Goal: Task Accomplishment & Management: Complete application form

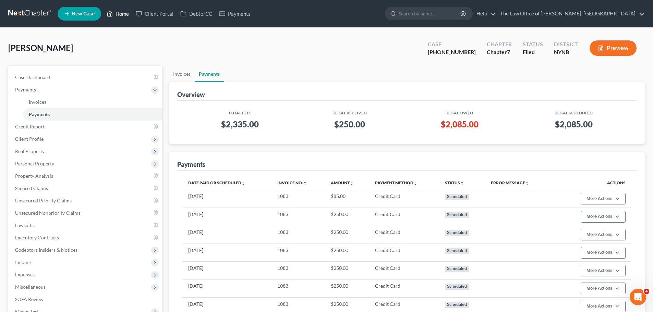
click at [121, 14] on link "Home" at bounding box center [117, 14] width 29 height 12
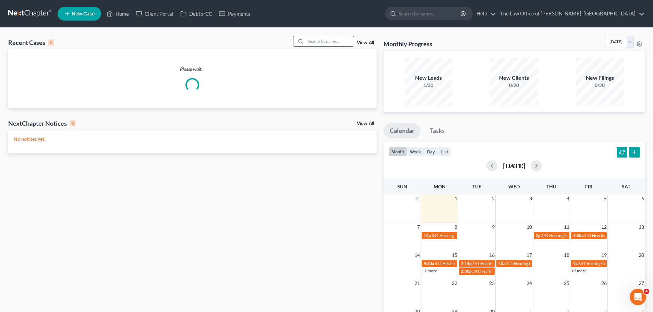
click at [340, 40] on input "search" at bounding box center [330, 41] width 48 height 10
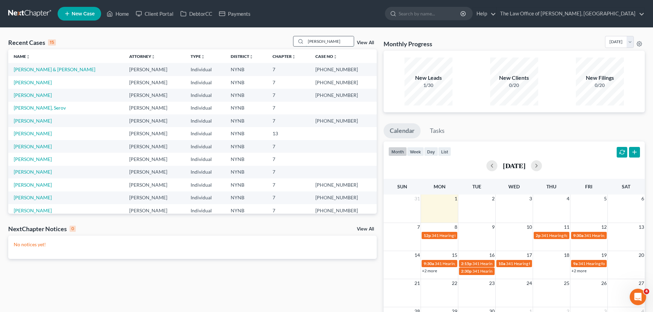
type input "baker"
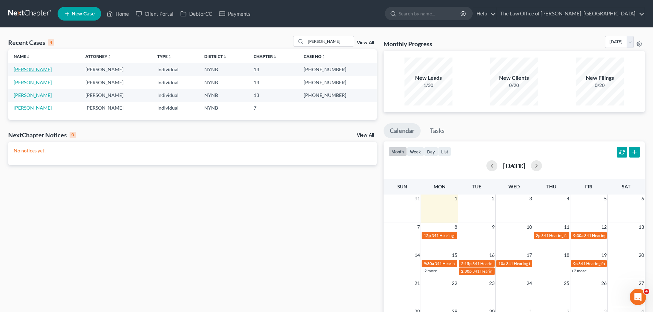
click at [35, 70] on link "[PERSON_NAME]" at bounding box center [33, 70] width 38 height 6
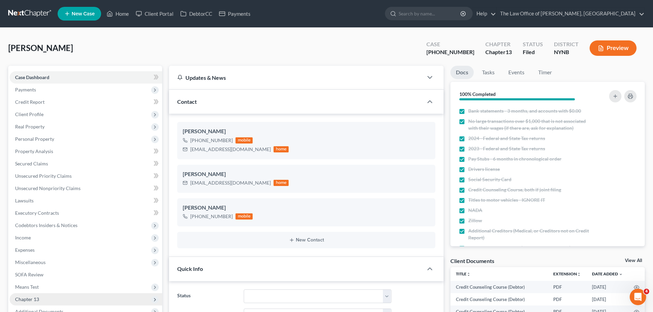
click at [25, 297] on span "Chapter 13" at bounding box center [27, 300] width 24 height 6
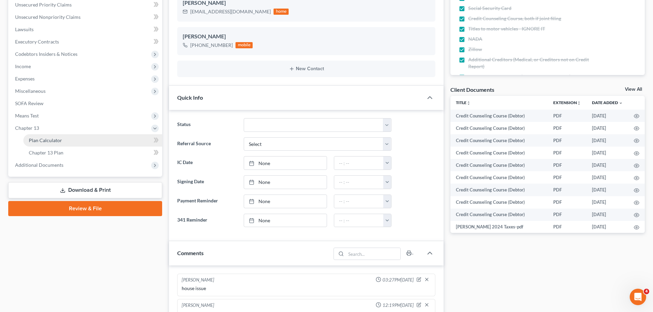
click at [41, 140] on span "Plan Calculator" at bounding box center [45, 140] width 33 height 6
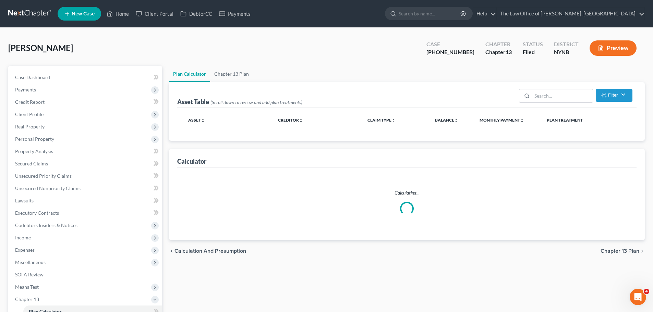
select select "59"
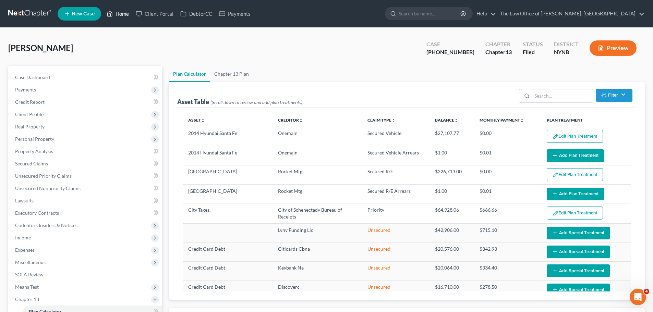
drag, startPoint x: 128, startPoint y: 12, endPoint x: 121, endPoint y: 11, distance: 6.5
click at [128, 12] on link "Home" at bounding box center [117, 14] width 29 height 12
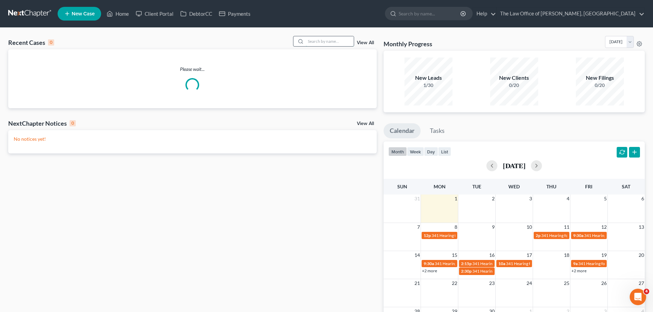
click at [319, 39] on input "search" at bounding box center [330, 41] width 48 height 10
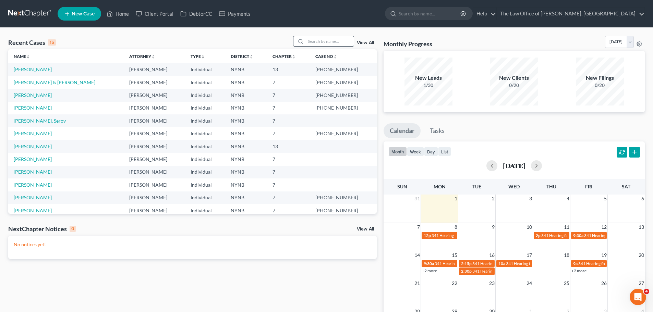
click at [335, 43] on input "search" at bounding box center [330, 41] width 48 height 10
type input "balga"
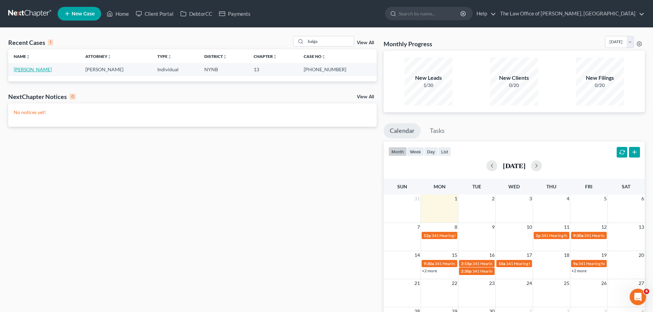
click at [36, 70] on link "[PERSON_NAME]" at bounding box center [33, 70] width 38 height 6
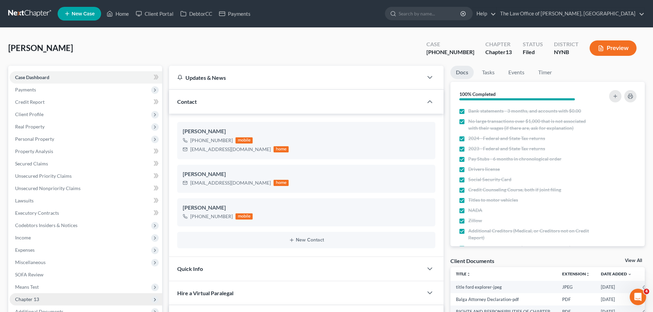
click at [34, 297] on span "Chapter 13" at bounding box center [27, 300] width 24 height 6
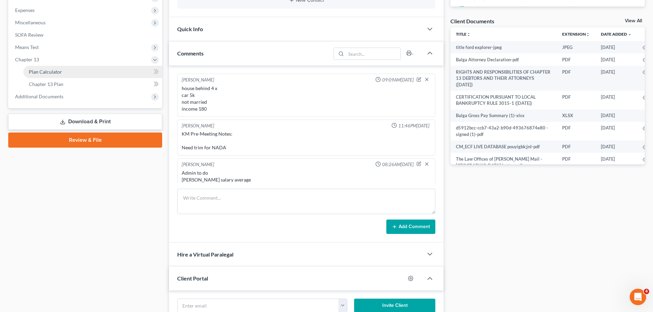
click at [45, 70] on span "Plan Calculator" at bounding box center [45, 72] width 33 height 6
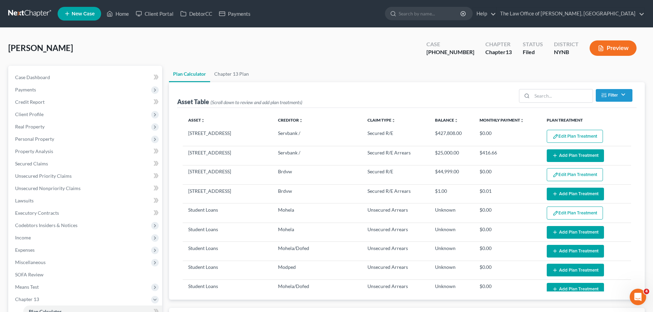
select select "59"
click at [120, 14] on link "Home" at bounding box center [117, 14] width 29 height 12
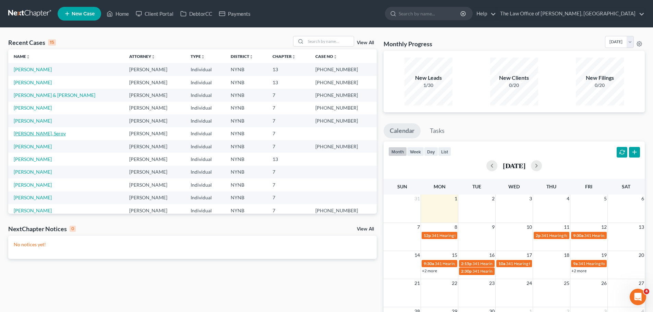
click at [28, 135] on link "Syedi, Serov" at bounding box center [40, 134] width 52 height 6
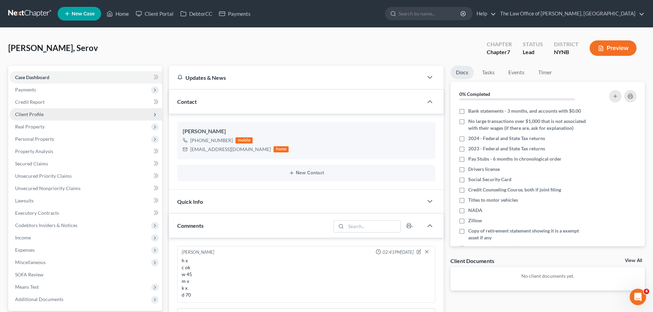
click at [40, 114] on span "Client Profile" at bounding box center [29, 114] width 28 height 6
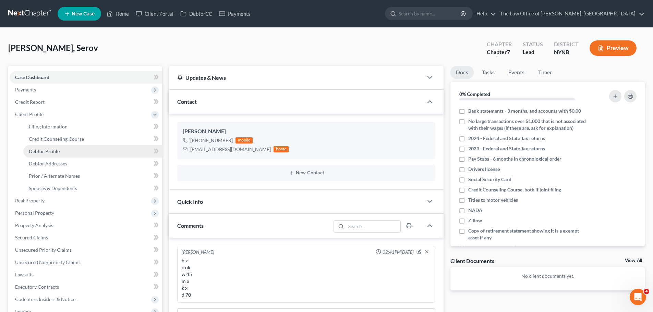
click at [45, 150] on span "Debtor Profile" at bounding box center [44, 151] width 31 height 6
select select "0"
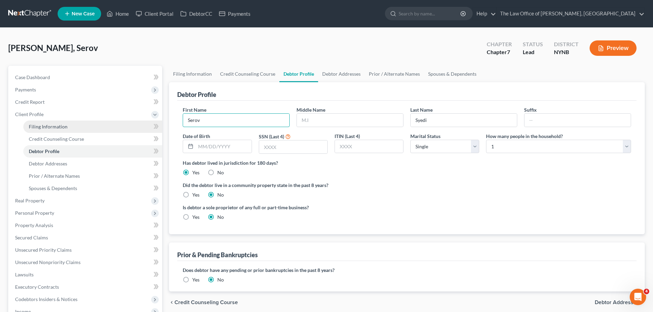
drag, startPoint x: 210, startPoint y: 119, endPoint x: 142, endPoint y: 122, distance: 68.0
click at [143, 122] on div "Petition Navigation Case Dashboard Payments Invoices Payments Payments Credit R…" at bounding box center [326, 245] width 643 height 359
paste input "Feroz"
type input "Feroz"
click at [33, 125] on span "Filing Information" at bounding box center [48, 127] width 39 height 6
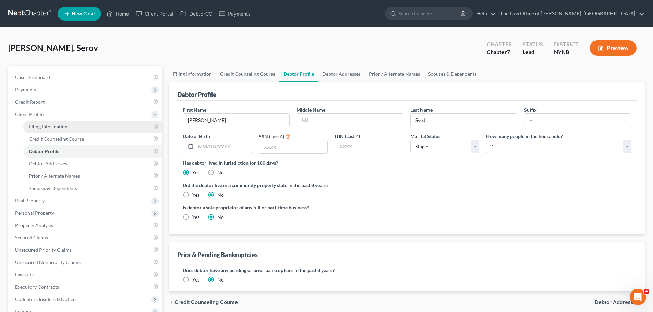
select select "1"
select select "0"
select select "54"
select select "0"
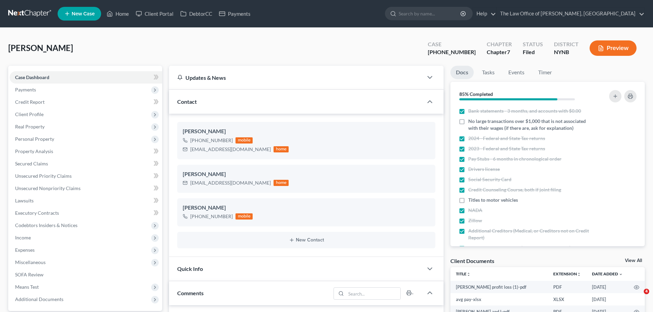
select select "0"
drag, startPoint x: 119, startPoint y: 13, endPoint x: 237, endPoint y: 15, distance: 118.0
click at [119, 13] on link "Home" at bounding box center [117, 14] width 29 height 12
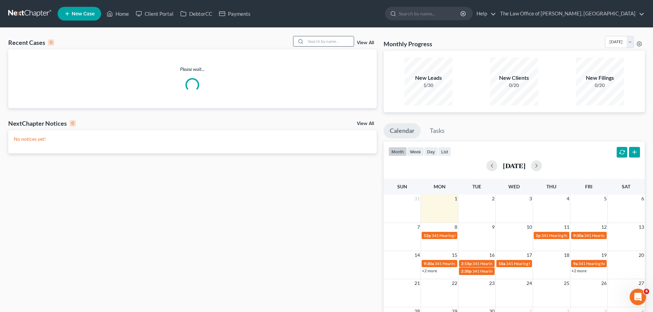
drag, startPoint x: 325, startPoint y: 43, endPoint x: 317, endPoint y: 38, distance: 8.7
click at [325, 43] on input "search" at bounding box center [330, 41] width 48 height 10
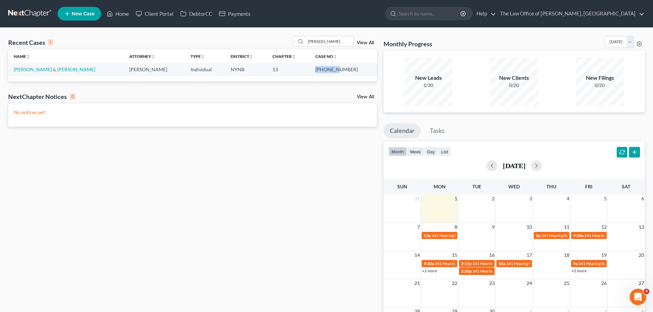
drag, startPoint x: 352, startPoint y: 69, endPoint x: 320, endPoint y: 69, distance: 32.2
click at [320, 69] on tr "Webber, Meredith & John Christiaan VanNiekerk Individual NYNB 13 24-11396-1" at bounding box center [192, 69] width 369 height 13
copy tr "24-11396"
drag, startPoint x: 333, startPoint y: 40, endPoint x: 299, endPoint y: 47, distance: 34.7
click at [299, 47] on div "Recent Cases 1 webber View All" at bounding box center [192, 42] width 369 height 13
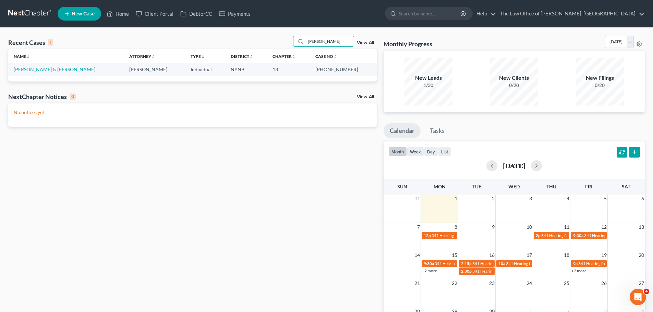
type input "wheeler"
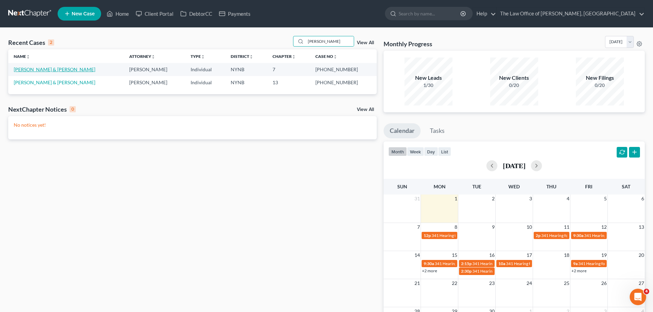
click at [40, 70] on link "[PERSON_NAME] & [PERSON_NAME]" at bounding box center [55, 70] width 82 height 6
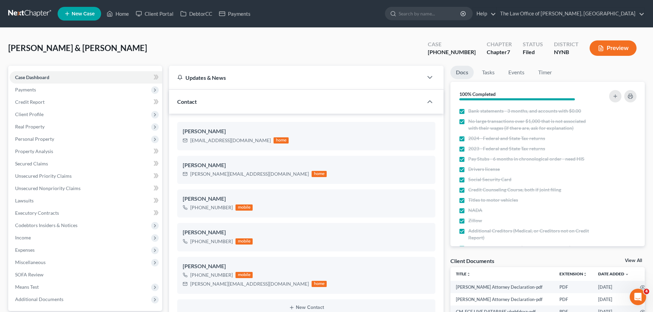
click at [32, 92] on span "Payments" at bounding box center [25, 90] width 21 height 6
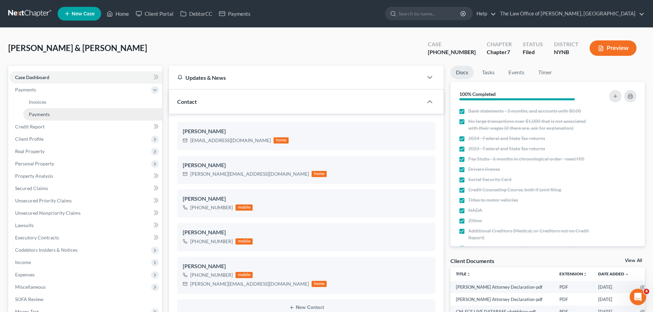
drag, startPoint x: 38, startPoint y: 116, endPoint x: 86, endPoint y: 115, distance: 48.0
click at [38, 116] on span "Payments" at bounding box center [39, 114] width 21 height 6
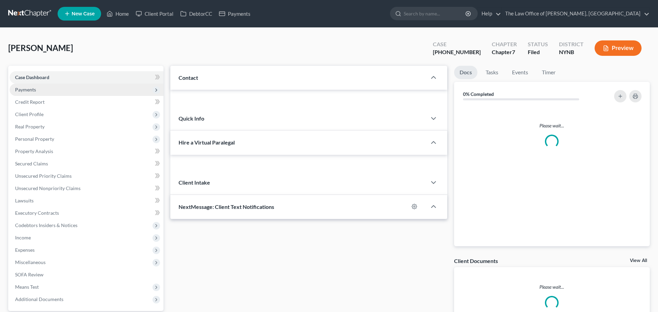
click at [29, 89] on span "Payments" at bounding box center [25, 90] width 21 height 6
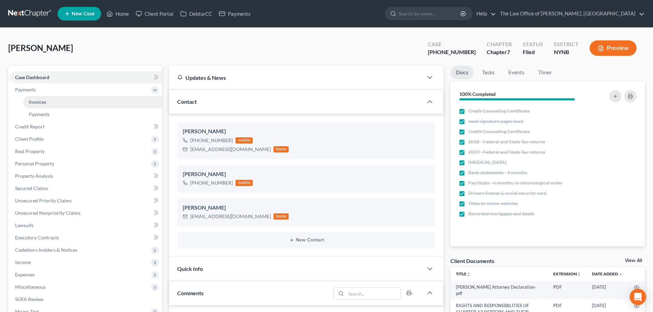
scroll to position [5159, 0]
click at [44, 105] on link "Invoices" at bounding box center [92, 102] width 139 height 12
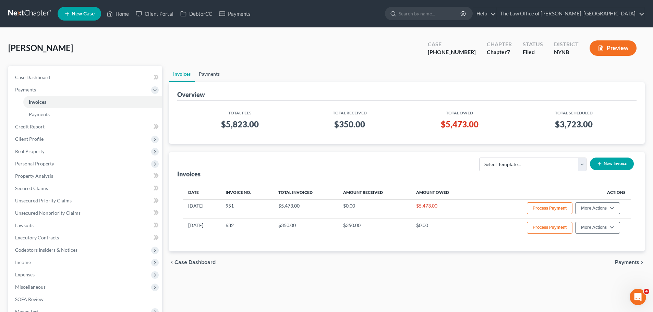
click at [203, 73] on link "Payments" at bounding box center [209, 74] width 29 height 16
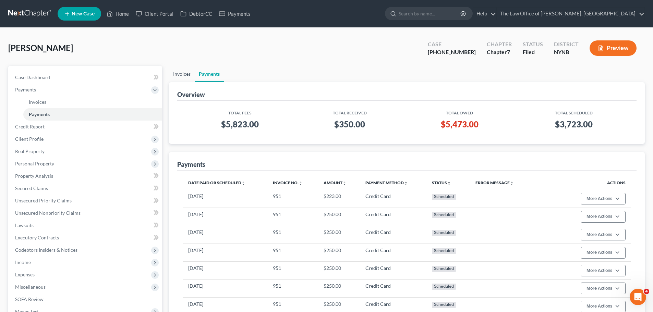
click at [180, 73] on link "Invoices" at bounding box center [182, 74] width 26 height 16
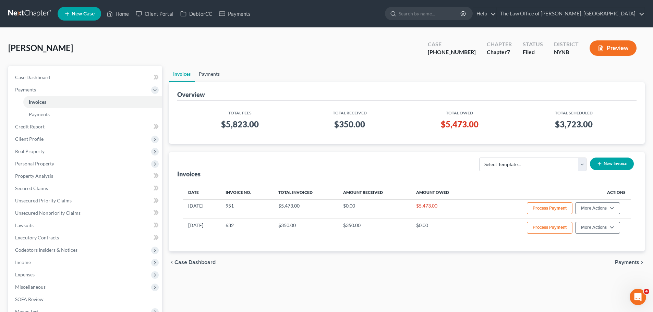
click at [215, 76] on link "Payments" at bounding box center [209, 74] width 29 height 16
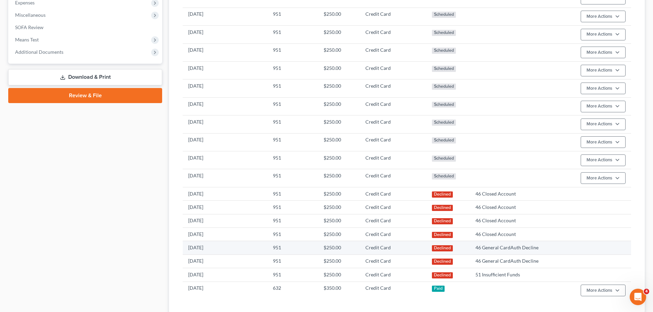
scroll to position [274, 0]
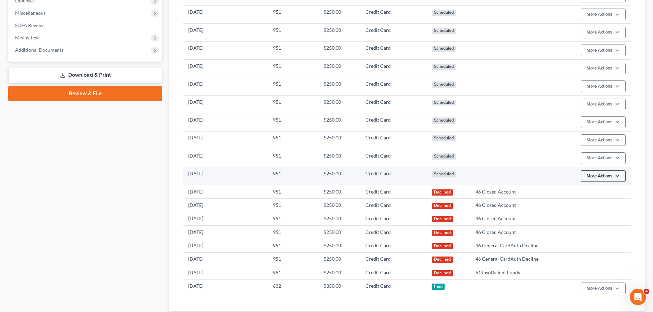
click at [599, 210] on link "Update Payment Method" at bounding box center [613, 214] width 66 height 12
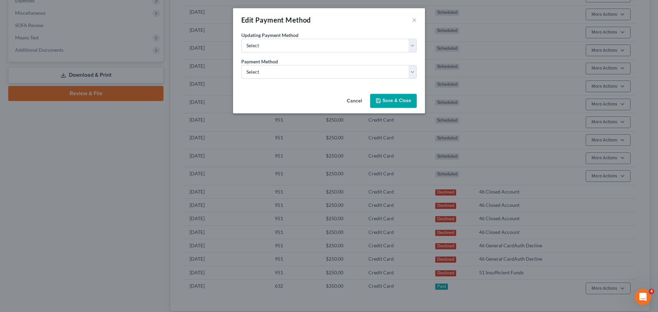
click at [407, 103] on button "Save & Close" at bounding box center [393, 101] width 47 height 14
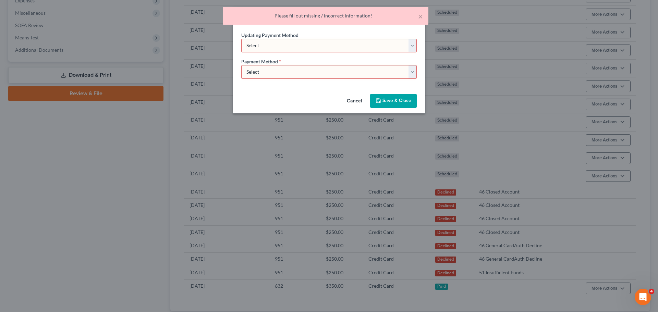
click at [353, 97] on button "Cancel" at bounding box center [354, 102] width 26 height 14
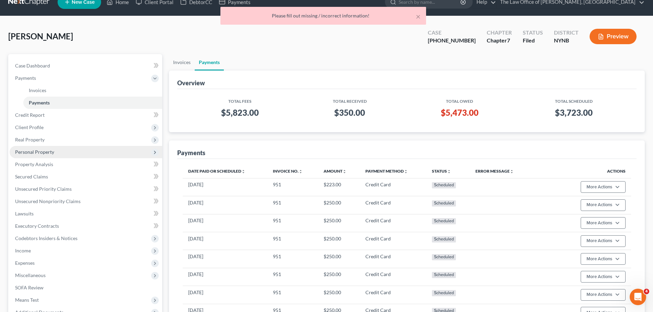
scroll to position [0, 0]
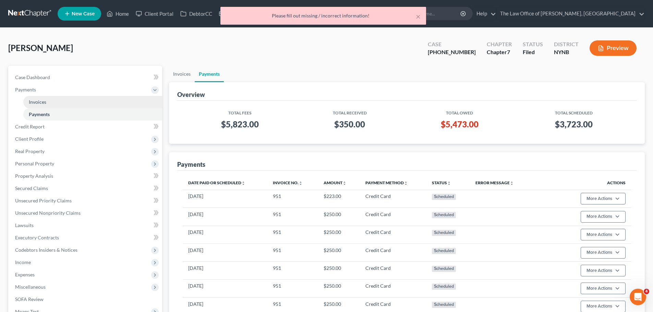
click at [51, 106] on link "Invoices" at bounding box center [92, 102] width 139 height 12
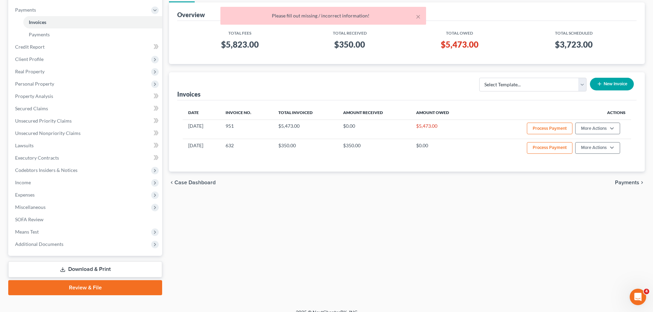
scroll to position [89, 0]
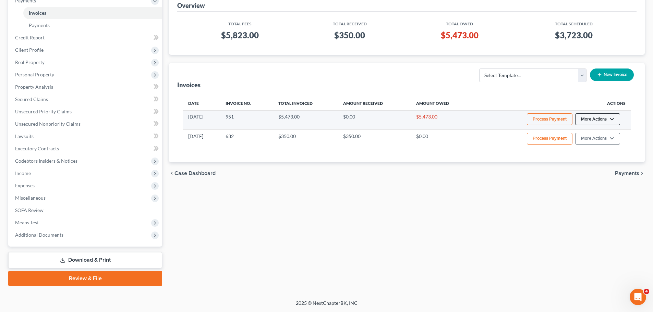
click at [615, 119] on button "More Actions" at bounding box center [597, 119] width 45 height 12
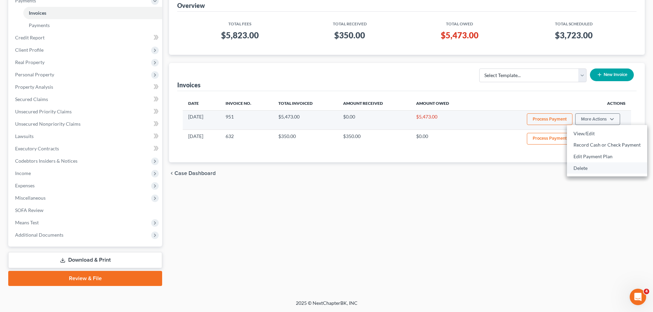
click at [586, 170] on link "Delete" at bounding box center [607, 169] width 80 height 12
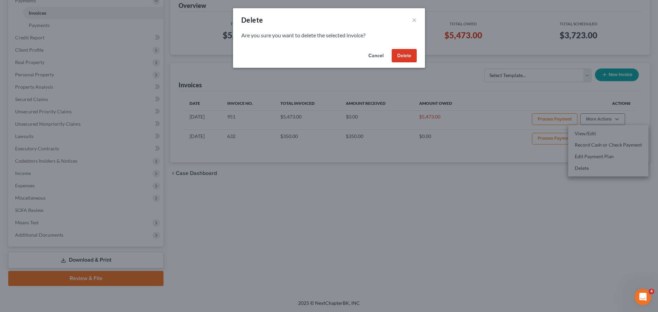
click at [409, 56] on button "Delete" at bounding box center [404, 56] width 25 height 14
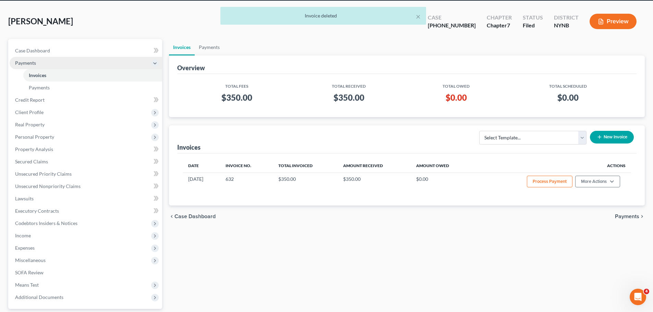
scroll to position [0, 0]
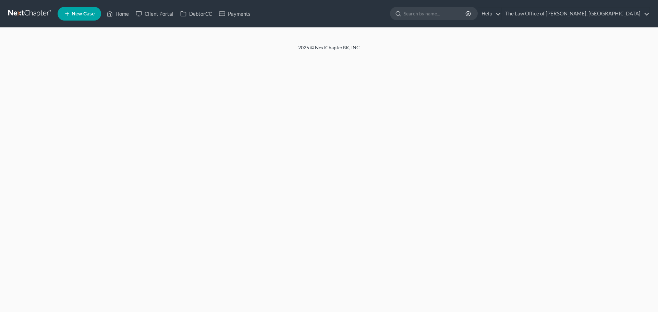
select select "1"
select select "0"
select select "54"
select select "0"
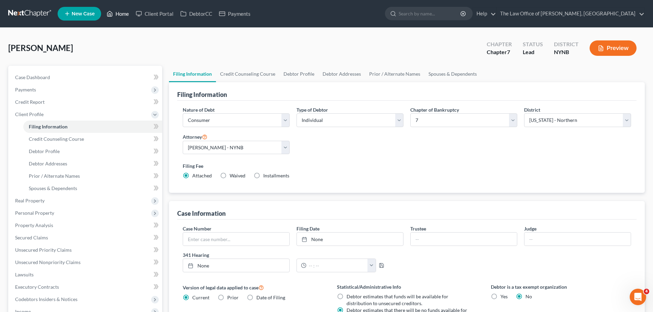
click at [123, 12] on link "Home" at bounding box center [117, 14] width 29 height 12
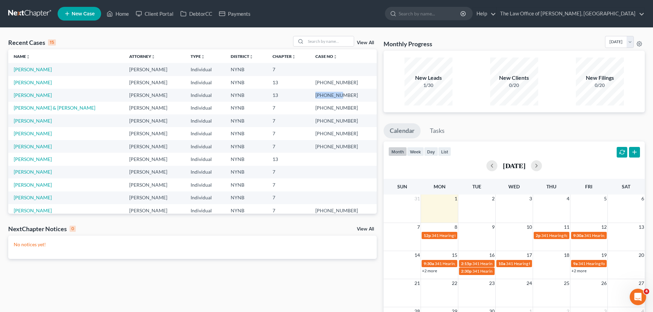
drag, startPoint x: 345, startPoint y: 97, endPoint x: 323, endPoint y: 96, distance: 22.3
click at [323, 96] on td "[PHONE_NUMBER]" at bounding box center [343, 95] width 67 height 13
click at [26, 96] on link "[PERSON_NAME]" at bounding box center [33, 95] width 38 height 6
select select "6"
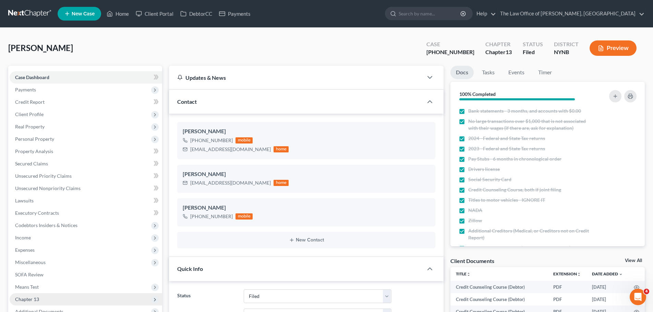
scroll to position [137, 0]
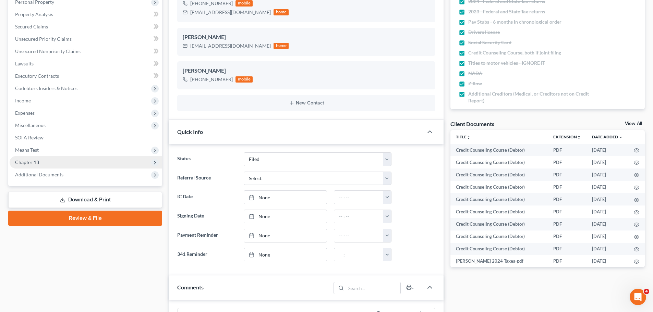
click at [39, 166] on span "Chapter 13" at bounding box center [86, 162] width 153 height 12
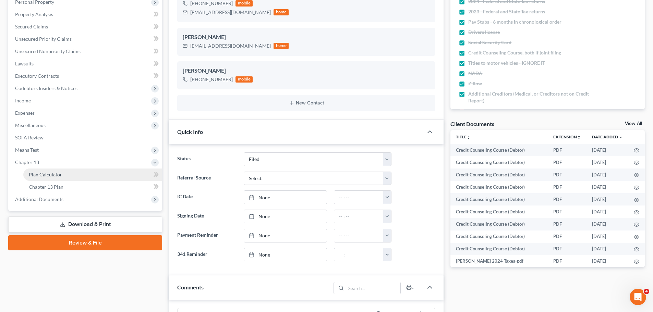
scroll to position [590, 0]
click at [45, 173] on span "Plan Calculator" at bounding box center [45, 175] width 33 height 6
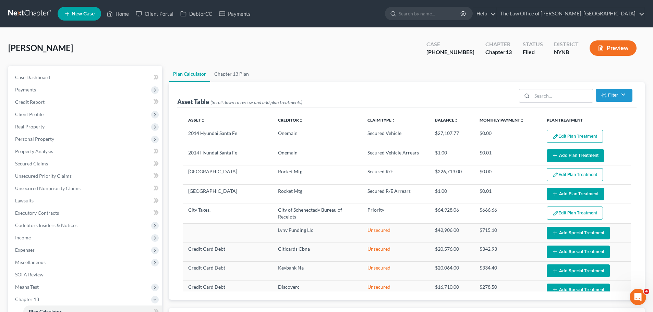
select select "59"
click at [122, 15] on link "Home" at bounding box center [117, 14] width 29 height 12
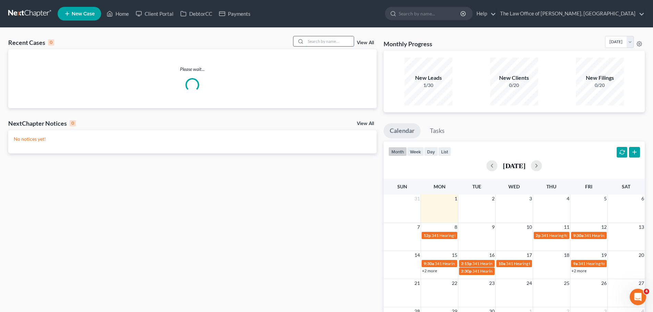
click at [327, 41] on input "search" at bounding box center [330, 41] width 48 height 10
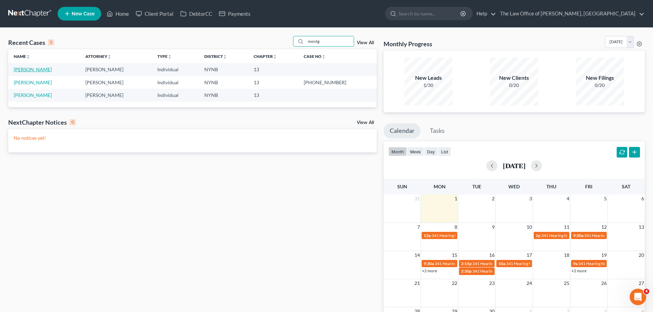
type input "montg"
click at [43, 68] on link "[PERSON_NAME]" at bounding box center [33, 70] width 38 height 6
select select "10"
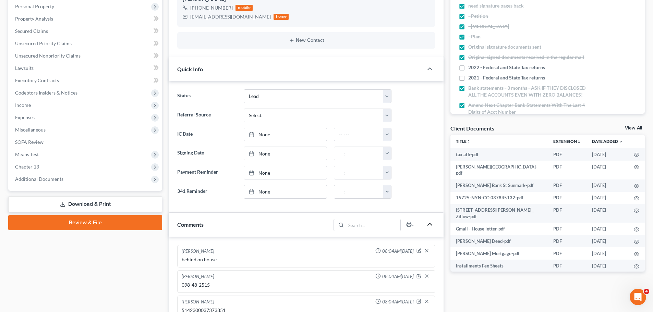
scroll to position [137, 0]
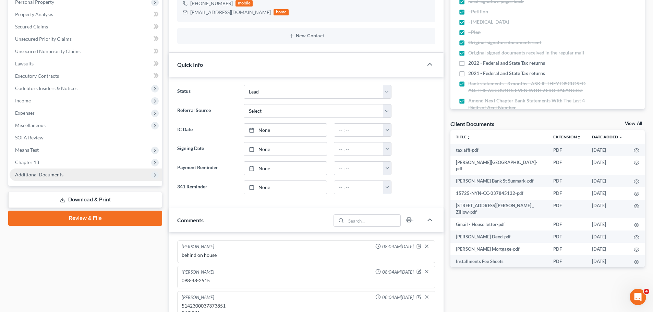
click at [45, 173] on span "Additional Documents" at bounding box center [39, 175] width 48 height 6
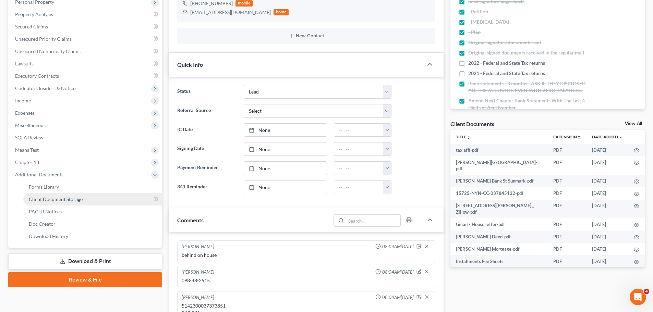
click at [62, 197] on span "Client Document Storage" at bounding box center [56, 199] width 54 height 6
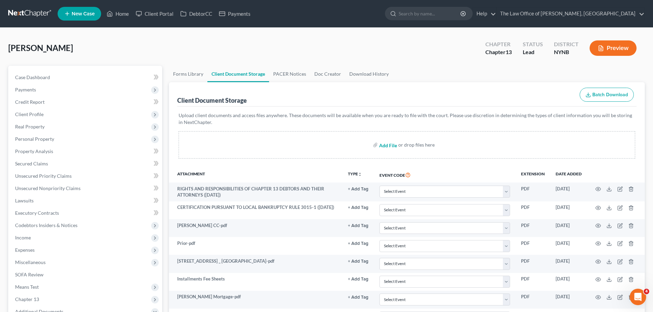
click at [389, 145] on input "file" at bounding box center [387, 145] width 16 height 12
type input "C:\fakepath\May stmt [PERSON_NAME].pdf"
click at [203, 13] on link "DebtorCC" at bounding box center [196, 14] width 39 height 12
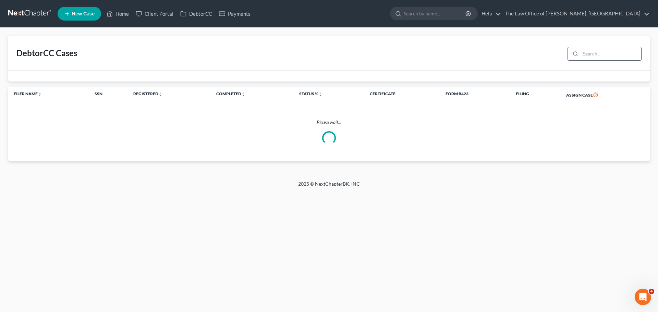
click at [602, 54] on input "search" at bounding box center [611, 53] width 61 height 13
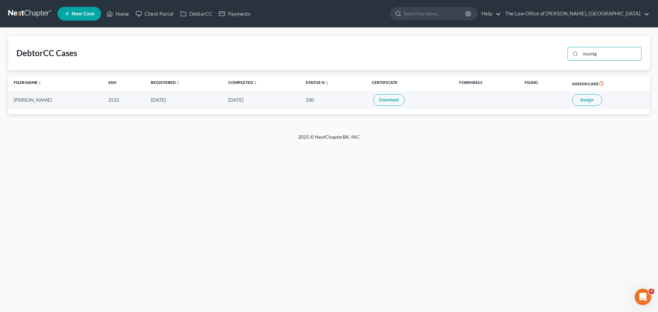
type input "montg"
click at [124, 14] on link "Home" at bounding box center [117, 14] width 29 height 12
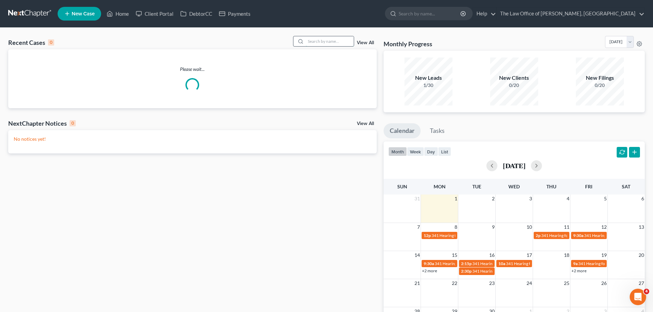
click at [344, 44] on input "search" at bounding box center [330, 41] width 48 height 10
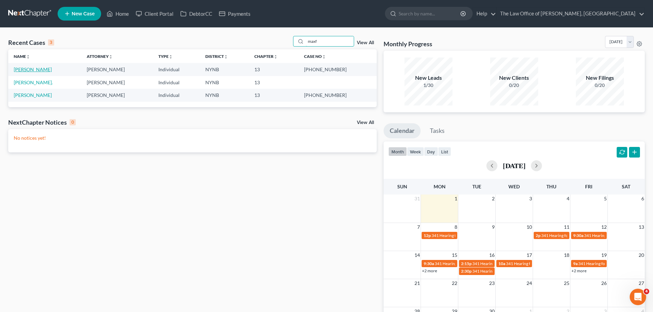
type input "maxf"
click at [38, 69] on link "[PERSON_NAME]" at bounding box center [33, 70] width 38 height 6
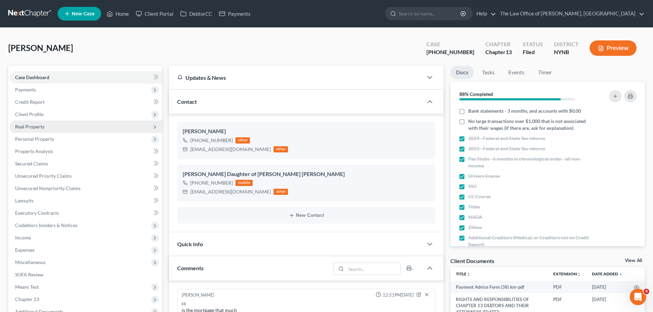
click at [34, 130] on span "Real Property" at bounding box center [86, 127] width 153 height 12
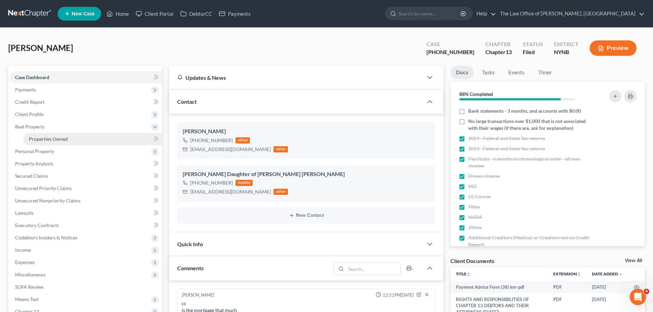
click at [42, 137] on span "Properties Owned" at bounding box center [48, 139] width 39 height 6
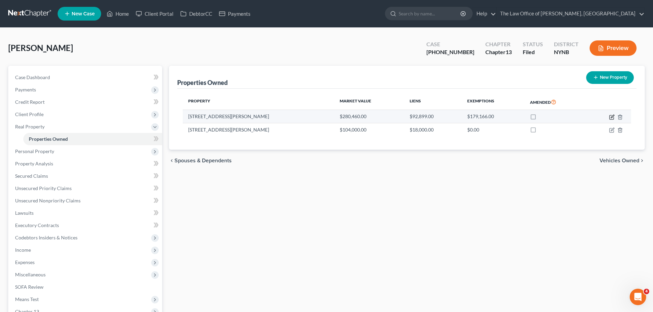
click at [612, 118] on icon "button" at bounding box center [611, 117] width 5 height 5
select select "35"
select select "0"
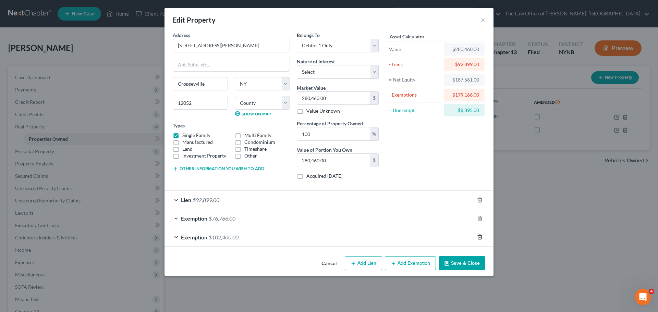
click at [481, 236] on icon "button" at bounding box center [479, 236] width 5 height 5
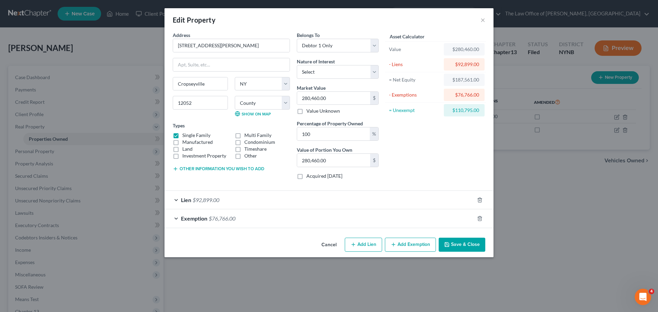
click at [480, 225] on div "Exemption $76,766.00" at bounding box center [329, 218] width 329 height 19
click at [480, 220] on icon "button" at bounding box center [479, 218] width 5 height 5
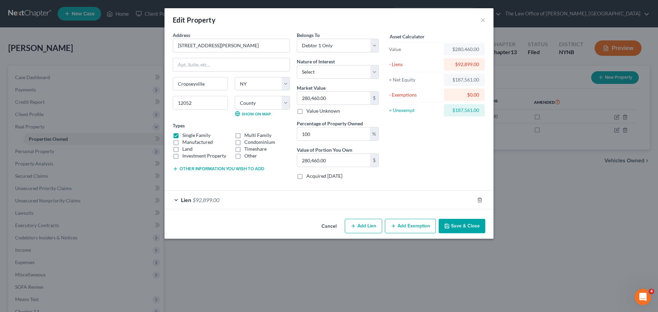
click at [466, 230] on button "Save & Close" at bounding box center [462, 226] width 47 height 14
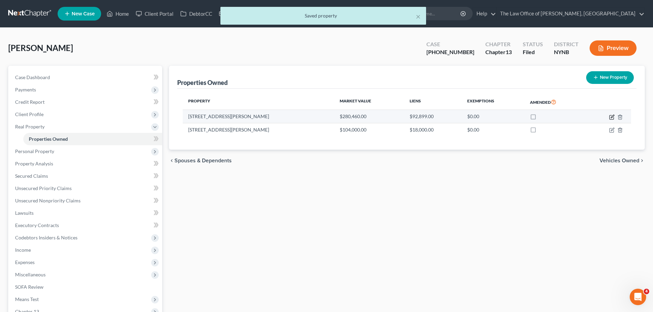
click at [611, 116] on icon "button" at bounding box center [611, 117] width 5 height 5
select select "35"
select select "41"
select select "0"
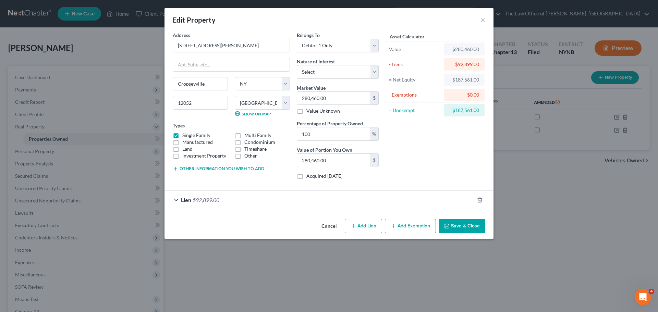
click at [406, 225] on button "Add Exemption" at bounding box center [410, 226] width 51 height 14
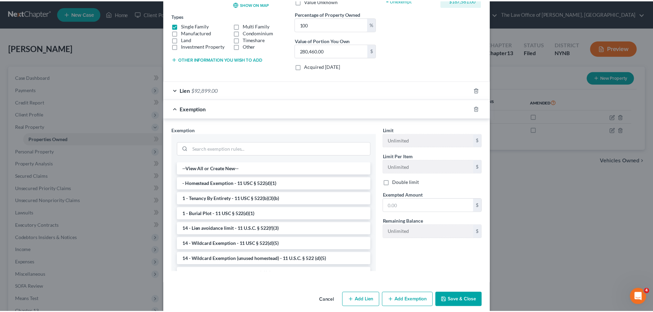
scroll to position [119, 0]
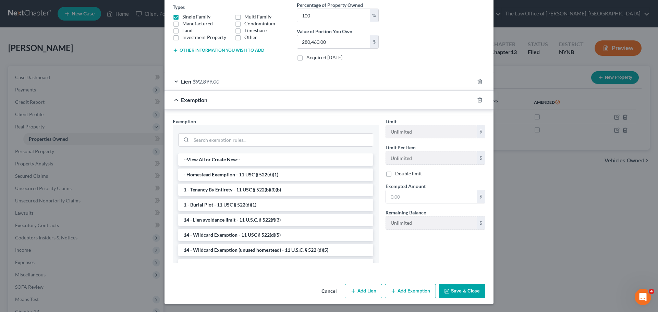
click at [331, 293] on button "Cancel" at bounding box center [329, 292] width 26 height 14
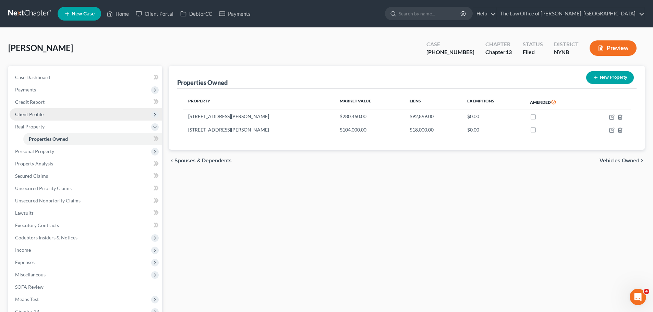
click at [39, 113] on span "Client Profile" at bounding box center [29, 114] width 28 height 6
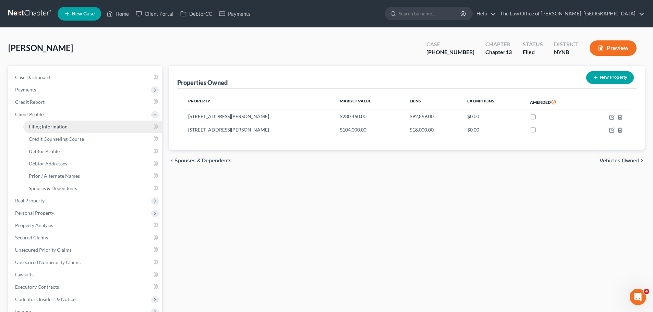
click at [35, 124] on span "Filing Information" at bounding box center [48, 127] width 39 height 6
select select "1"
select select "0"
select select "3"
select select "54"
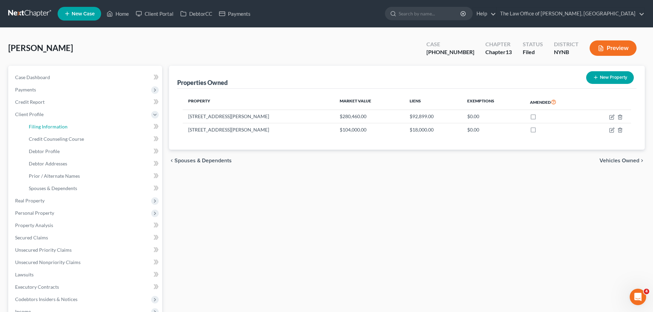
select select "0"
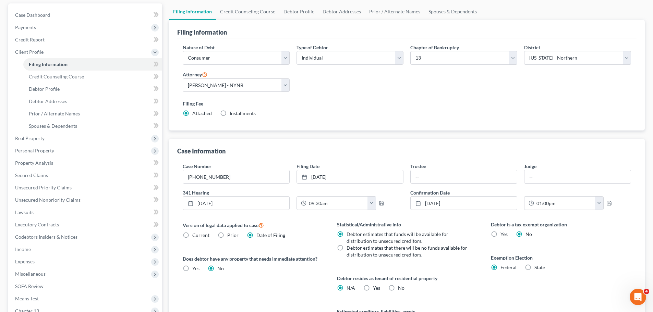
scroll to position [69, 0]
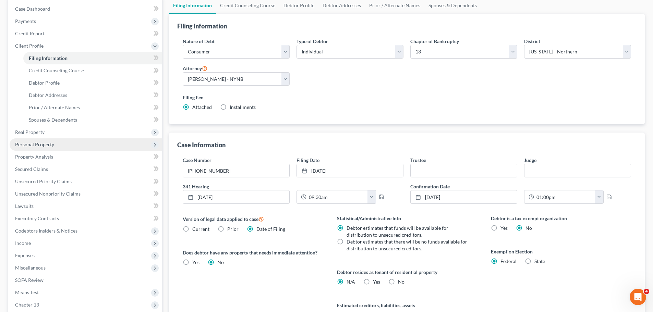
click at [51, 147] on span "Personal Property" at bounding box center [34, 145] width 39 height 6
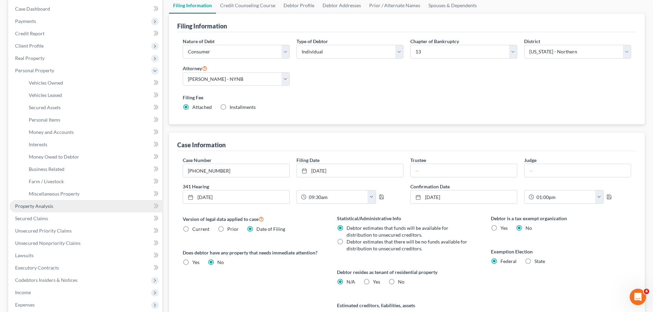
click at [35, 204] on span "Property Analysis" at bounding box center [34, 206] width 38 height 6
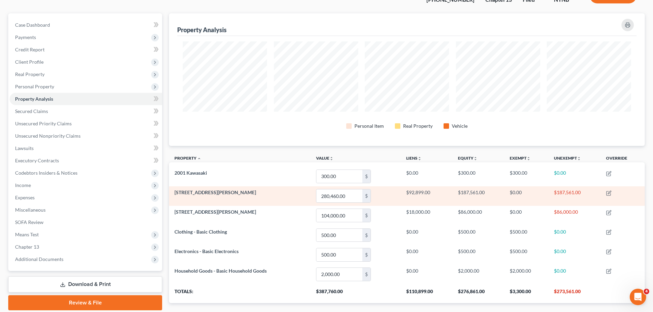
scroll to position [23, 0]
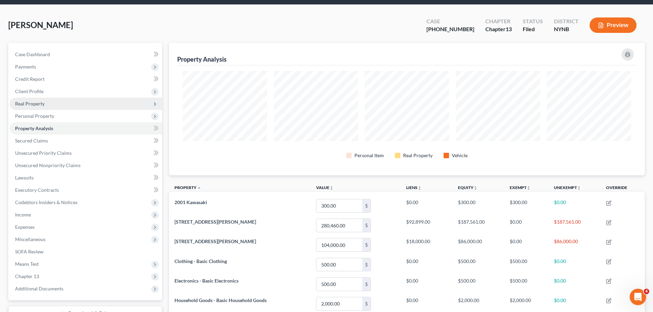
click at [39, 105] on span "Real Property" at bounding box center [29, 104] width 29 height 6
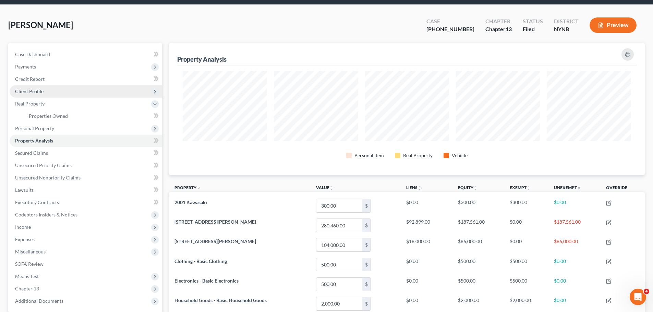
click at [31, 94] on span "Client Profile" at bounding box center [86, 91] width 153 height 12
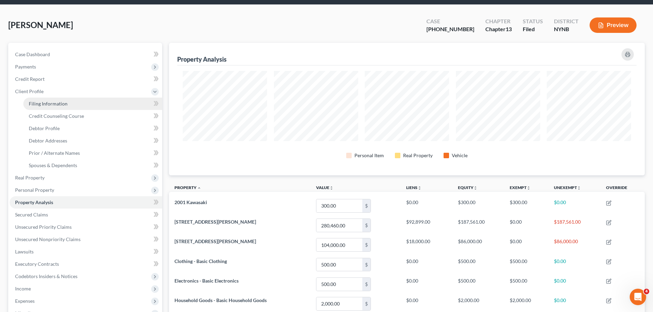
click at [57, 103] on span "Filing Information" at bounding box center [48, 104] width 39 height 6
select select "1"
select select "0"
select select "3"
select select "54"
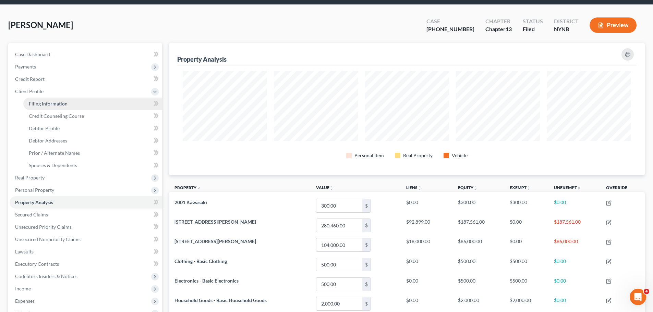
select select "0"
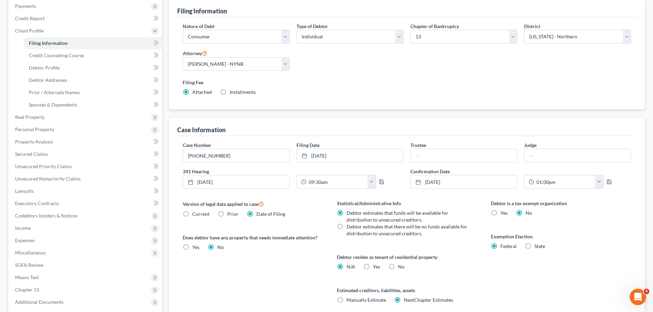
scroll to position [103, 0]
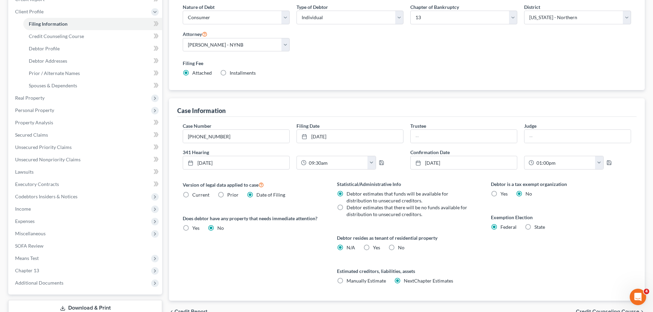
drag, startPoint x: 530, startPoint y: 228, endPoint x: 526, endPoint y: 227, distance: 4.7
click at [534, 228] on label "State" at bounding box center [539, 227] width 11 height 7
click at [537, 228] on input "State" at bounding box center [539, 226] width 4 height 4
radio input "true"
radio input "false"
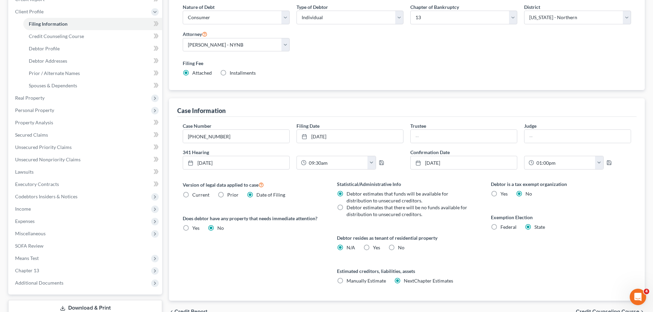
select select "35"
click at [32, 101] on span "Real Property" at bounding box center [86, 98] width 153 height 12
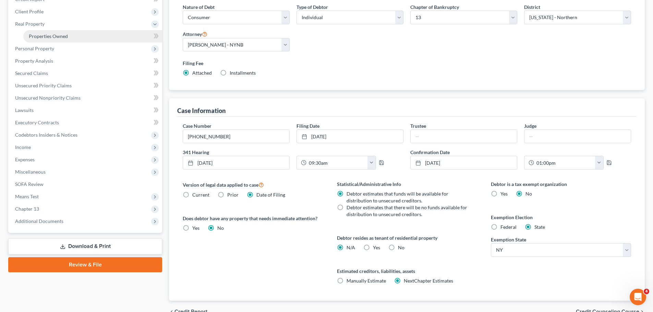
click at [53, 38] on span "Properties Owned" at bounding box center [48, 36] width 39 height 6
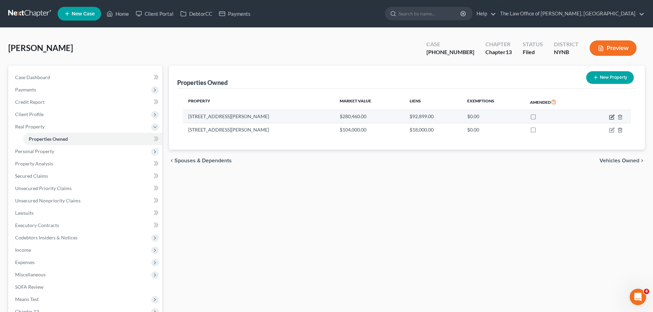
click at [610, 117] on icon "button" at bounding box center [611, 117] width 5 height 5
select select "35"
select select "41"
select select "0"
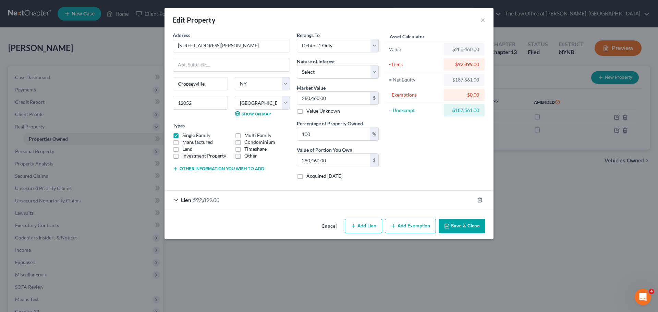
click at [414, 221] on button "Add Exemption" at bounding box center [410, 226] width 51 height 14
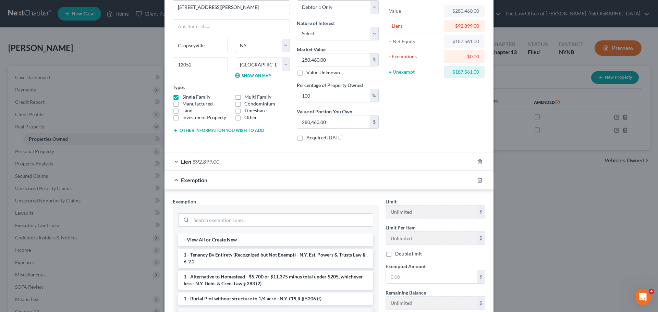
scroll to position [119, 0]
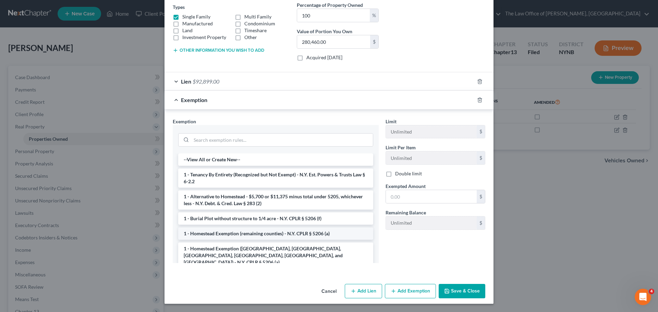
click at [244, 232] on li "1 - Homestead Exemption (remaining counties) - N.Y. CPLR § 5206 (a)" at bounding box center [275, 234] width 195 height 12
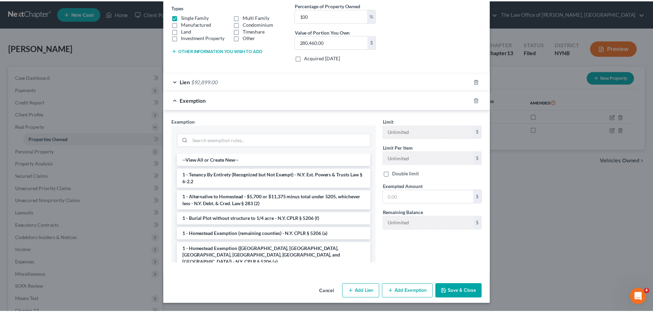
scroll to position [86, 0]
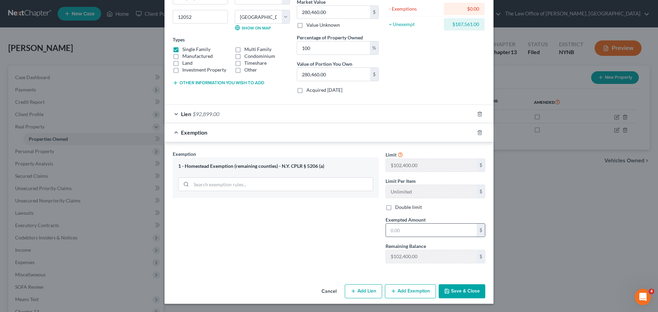
click at [407, 232] on input "text" at bounding box center [431, 230] width 91 height 13
type input "102,400"
click at [455, 291] on button "Save & Close" at bounding box center [462, 292] width 47 height 14
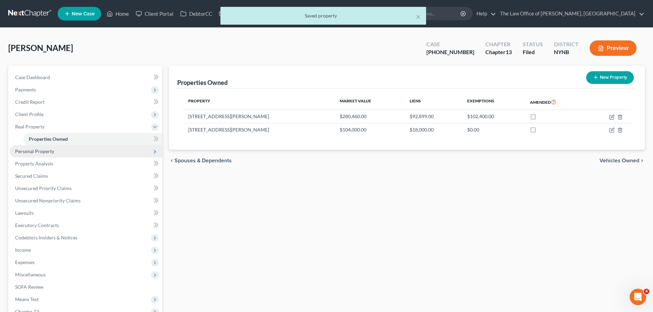
click at [37, 155] on span "Personal Property" at bounding box center [86, 151] width 153 height 12
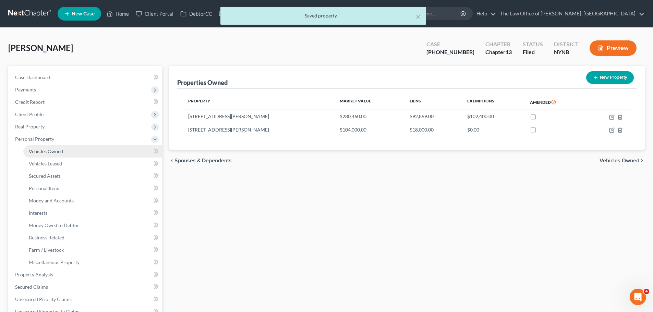
click at [50, 149] on span "Vehicles Owned" at bounding box center [46, 151] width 34 height 6
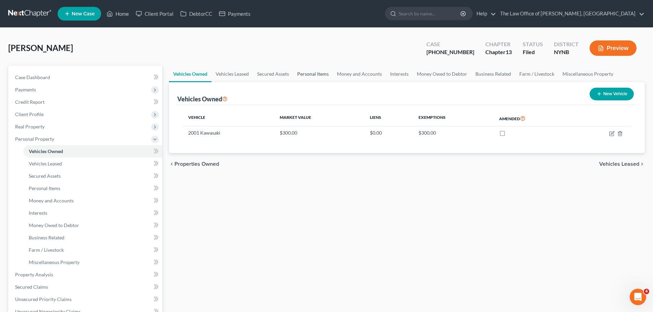
click at [313, 72] on link "Personal Items" at bounding box center [313, 74] width 40 height 16
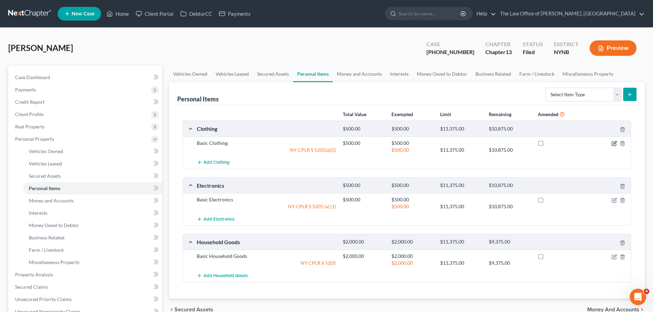
click at [612, 143] on icon "button" at bounding box center [614, 143] width 5 height 5
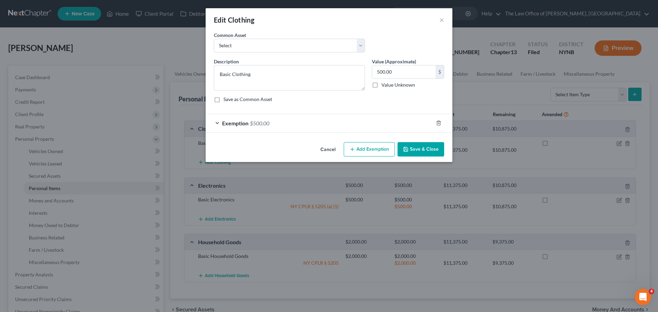
click at [391, 120] on div "Exemption $500.00" at bounding box center [320, 123] width 228 height 18
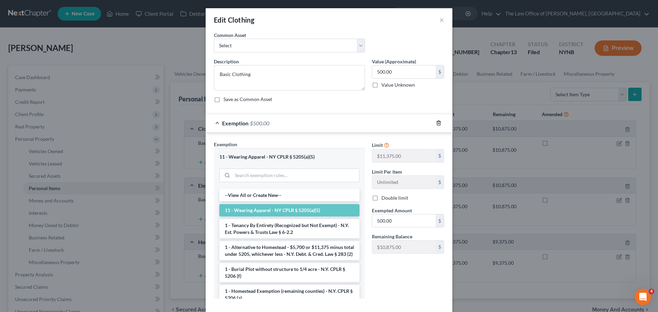
click at [437, 124] on icon "button" at bounding box center [438, 122] width 5 height 5
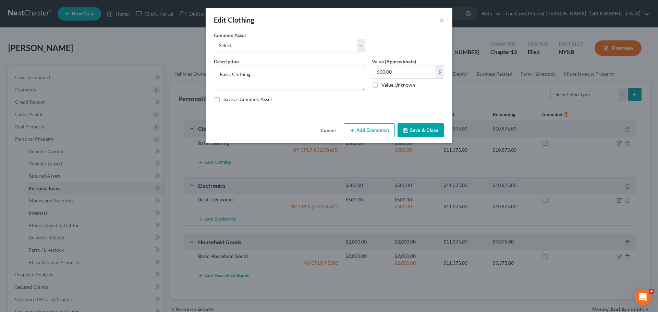
click at [373, 127] on button "Add Exemption" at bounding box center [369, 130] width 51 height 14
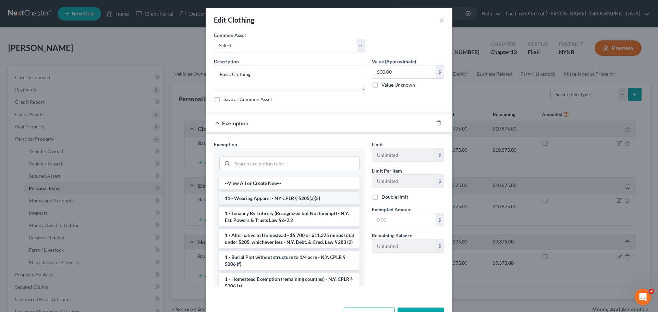
click at [265, 199] on li "11 - Wearing Apparel - NY CPLR § 5205(a)(5)" at bounding box center [289, 198] width 140 height 12
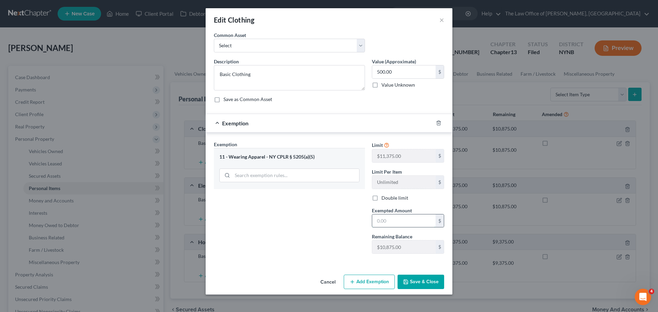
drag, startPoint x: 382, startPoint y: 221, endPoint x: 377, endPoint y: 225, distance: 5.9
click at [382, 222] on input "text" at bounding box center [403, 221] width 63 height 13
type input "500"
drag, startPoint x: 407, startPoint y: 286, endPoint x: 411, endPoint y: 286, distance: 4.1
click at [408, 286] on button "Save & Close" at bounding box center [421, 282] width 47 height 14
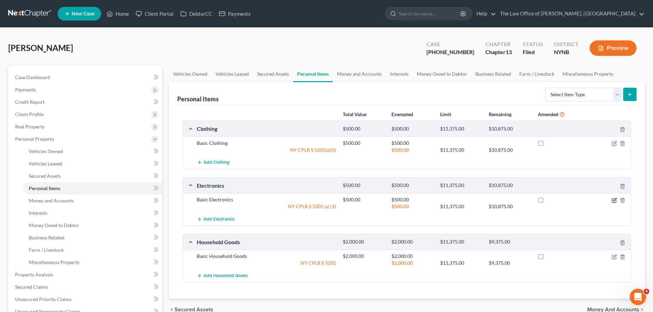
click at [615, 202] on icon "button" at bounding box center [614, 200] width 5 height 5
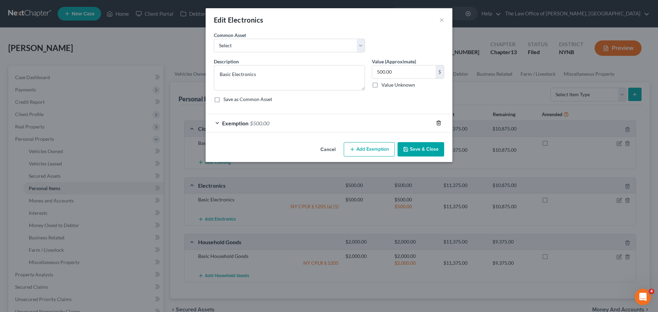
click at [440, 122] on icon "button" at bounding box center [438, 123] width 3 height 4
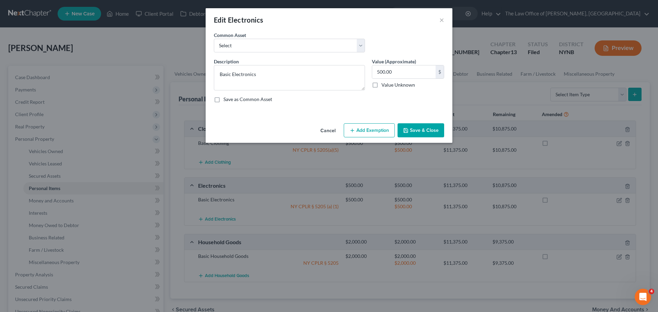
click at [360, 132] on button "Add Exemption" at bounding box center [369, 130] width 51 height 14
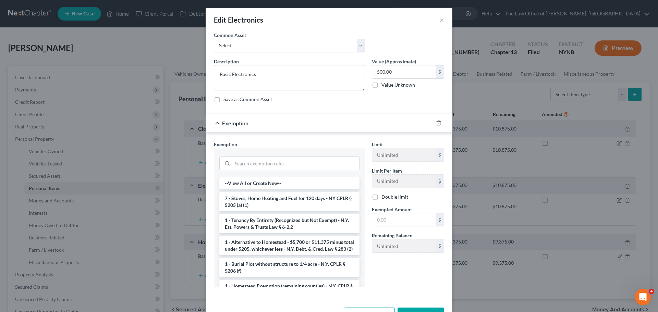
drag, startPoint x: 293, startPoint y: 205, endPoint x: 305, endPoint y: 207, distance: 12.1
click at [293, 205] on li "7 - Stoves, Home Heating and Fuel for 120 days - NY CPLR § 5205 (a) (1)" at bounding box center [289, 201] width 140 height 19
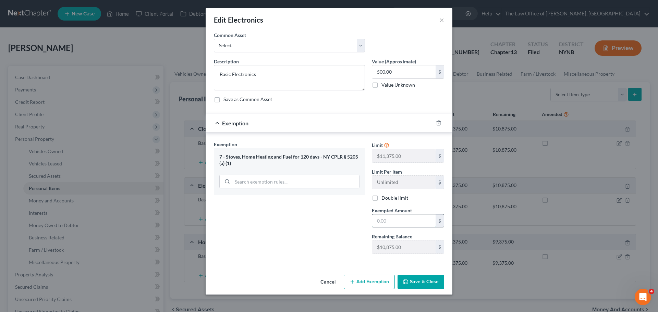
drag, startPoint x: 388, startPoint y: 222, endPoint x: 382, endPoint y: 224, distance: 5.9
click at [388, 222] on input "text" at bounding box center [403, 221] width 63 height 13
type input "500"
click at [418, 284] on button "Save & Close" at bounding box center [421, 282] width 47 height 14
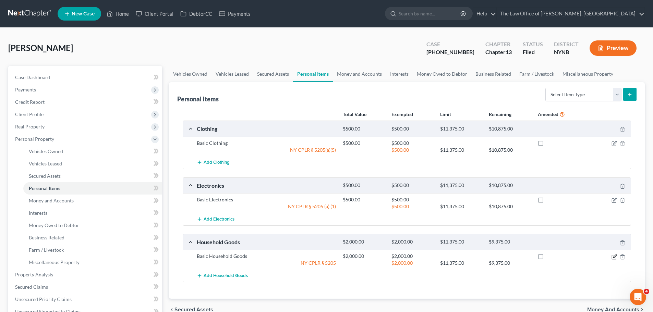
click at [615, 257] on icon "button" at bounding box center [614, 256] width 5 height 5
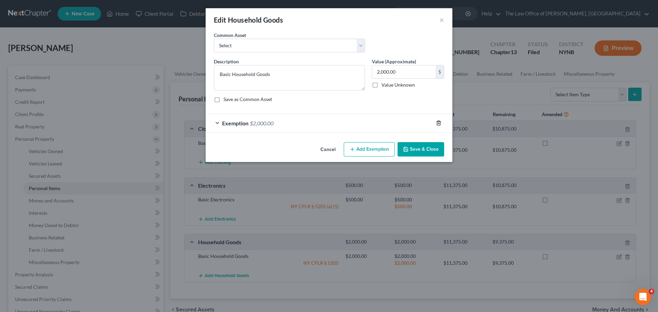
click at [439, 122] on polyline "button" at bounding box center [439, 122] width 4 height 0
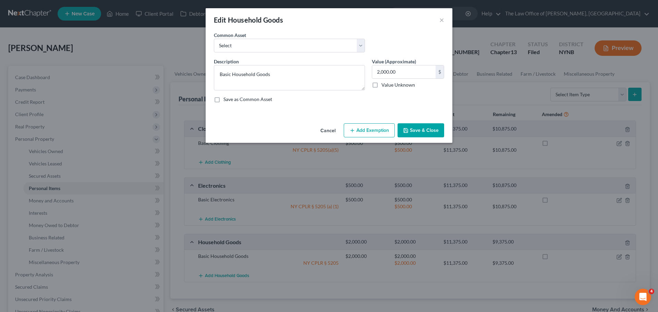
click at [361, 134] on button "Add Exemption" at bounding box center [369, 130] width 51 height 14
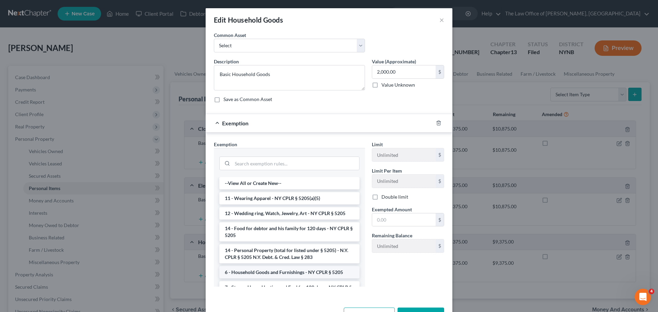
click at [249, 275] on li "6 - Household Goods and Furnishings - NY CPLR § 5205" at bounding box center [289, 272] width 140 height 12
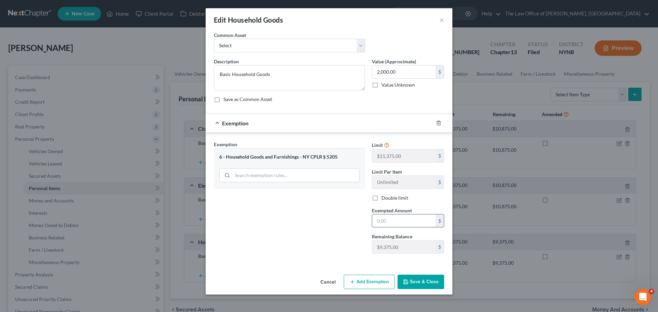
click at [385, 222] on input "text" at bounding box center [403, 221] width 63 height 13
type input "2,000"
click at [421, 279] on button "Save & Close" at bounding box center [421, 282] width 47 height 14
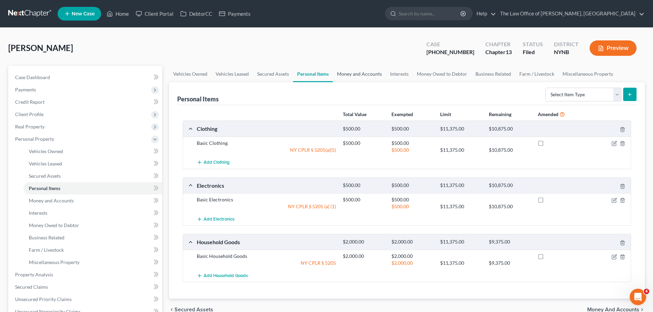
click at [355, 76] on link "Money and Accounts" at bounding box center [359, 74] width 53 height 16
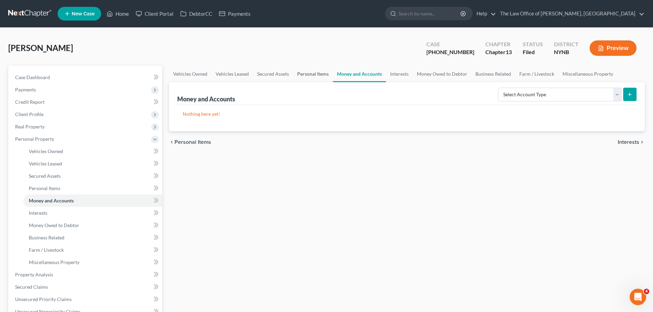
click at [312, 73] on link "Personal Items" at bounding box center [313, 74] width 40 height 16
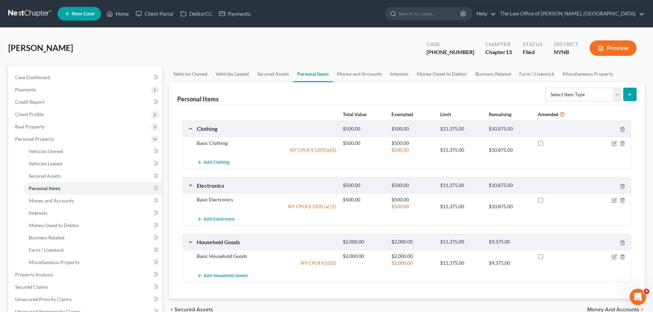
click at [547, 145] on label at bounding box center [547, 145] width 0 height 0
click at [550, 142] on input "checkbox" at bounding box center [552, 142] width 4 height 4
checkbox input "true"
click at [547, 202] on label at bounding box center [547, 202] width 0 height 0
click at [550, 201] on input "checkbox" at bounding box center [552, 198] width 4 height 4
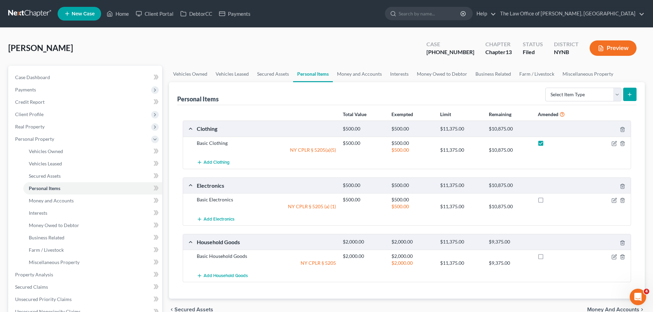
checkbox input "true"
click at [547, 258] on label at bounding box center [547, 258] width 0 height 0
click at [550, 256] on input "checkbox" at bounding box center [552, 255] width 4 height 4
checkbox input "true"
click at [22, 124] on span "Real Property" at bounding box center [29, 127] width 29 height 6
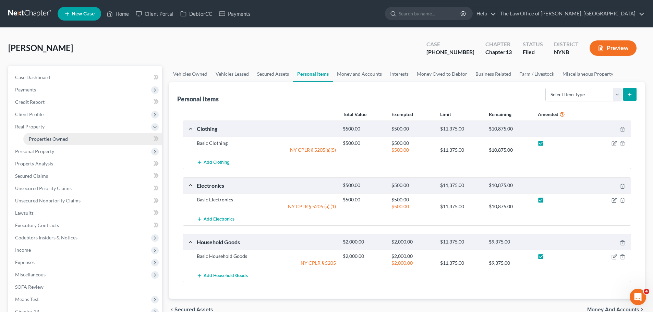
click at [35, 135] on link "Properties Owned" at bounding box center [92, 139] width 139 height 12
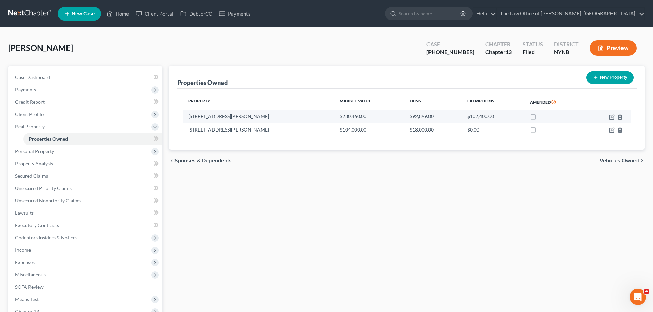
click at [540, 118] on label at bounding box center [540, 118] width 0 height 0
click at [542, 118] on input "checkbox" at bounding box center [544, 115] width 4 height 4
checkbox input "true"
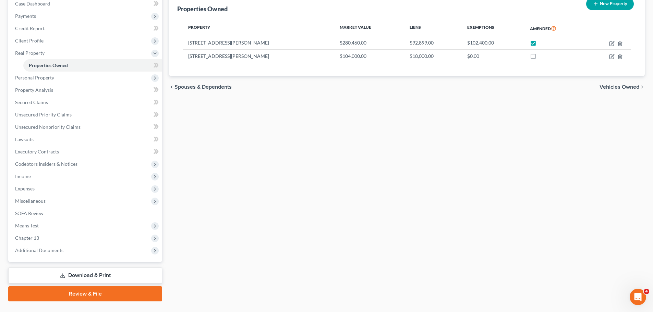
scroll to position [89, 0]
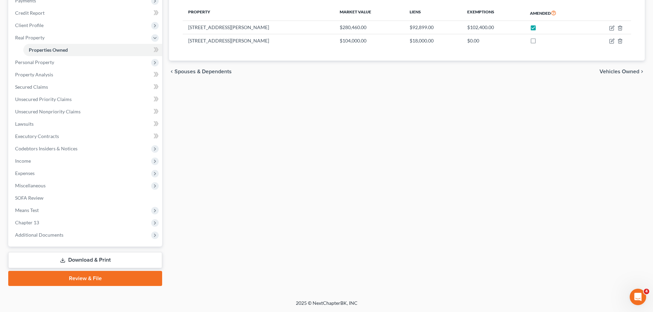
click at [84, 258] on link "Download & Print" at bounding box center [85, 260] width 154 height 16
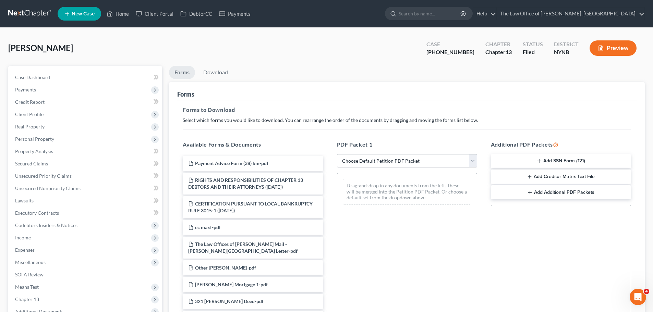
click at [365, 164] on select "Choose Default Petition PDF Packet Complete Bankruptcy Petition (all forms and …" at bounding box center [407, 161] width 140 height 14
select select "2"
click at [337, 154] on select "Choose Default Petition PDF Packet Complete Bankruptcy Petition (all forms and …" at bounding box center [407, 161] width 140 height 14
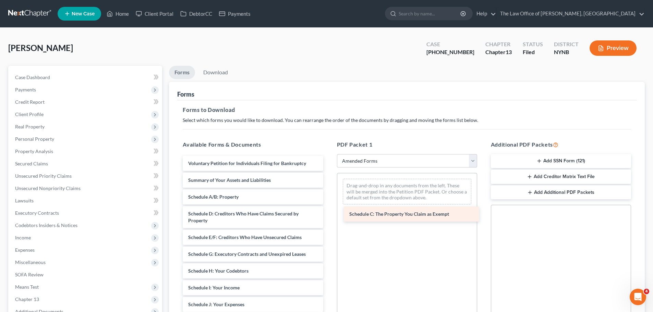
drag, startPoint x: 242, startPoint y: 214, endPoint x: 403, endPoint y: 214, distance: 161.1
click at [328, 214] on div "Schedule C: The Property You Claim as Exempt Voluntary Petition for Individuals…" at bounding box center [252, 300] width 151 height 288
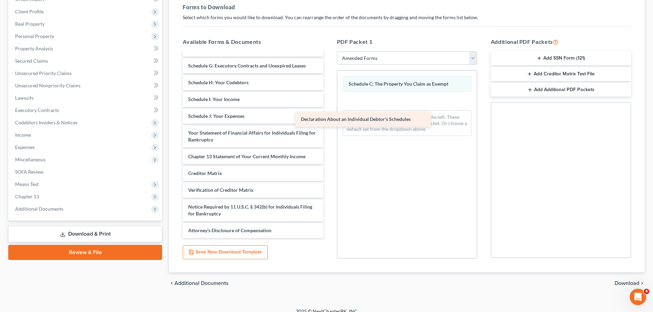
scroll to position [86, 0]
drag, startPoint x: 279, startPoint y: 112, endPoint x: 435, endPoint y: 116, distance: 155.7
click at [328, 116] on div "Declaration About an Individual Debtor's Schedules Voluntary Petition for Indiv…" at bounding box center [252, 102] width 151 height 271
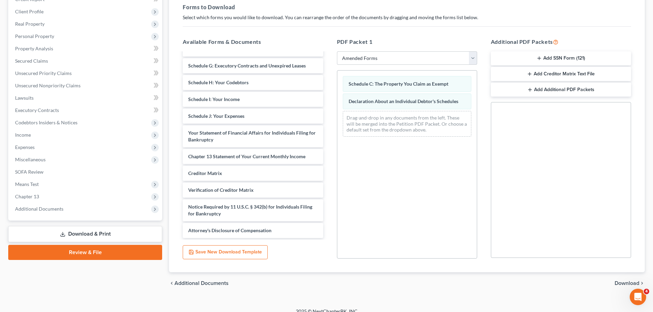
click at [623, 283] on span "Download" at bounding box center [627, 283] width 25 height 5
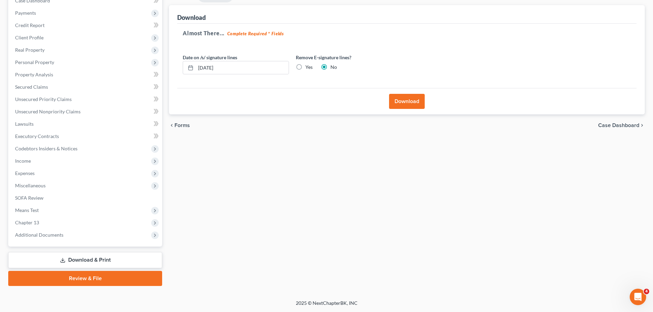
click at [411, 104] on button "Download" at bounding box center [407, 101] width 36 height 15
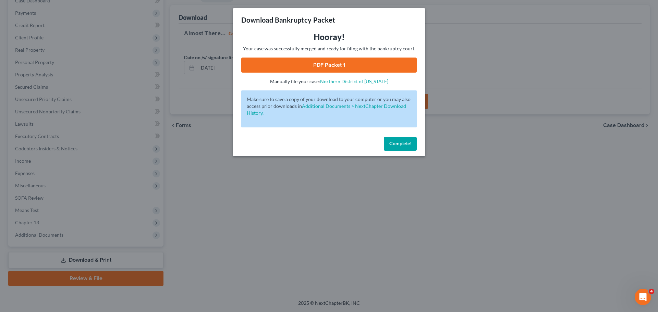
click at [335, 63] on link "PDF Packet 1" at bounding box center [329, 65] width 176 height 15
click at [394, 148] on button "Complete!" at bounding box center [400, 144] width 33 height 14
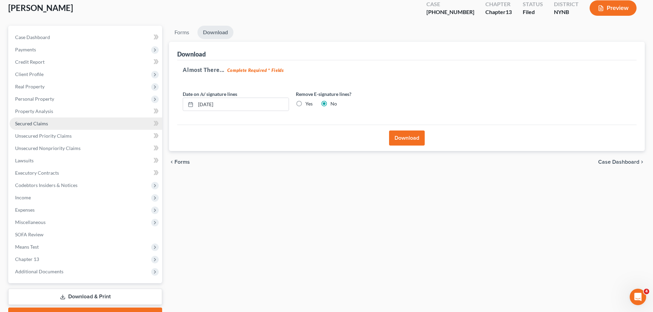
scroll to position [0, 0]
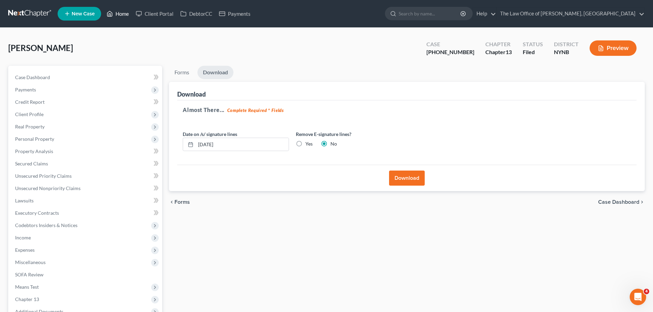
click at [123, 15] on link "Home" at bounding box center [117, 14] width 29 height 12
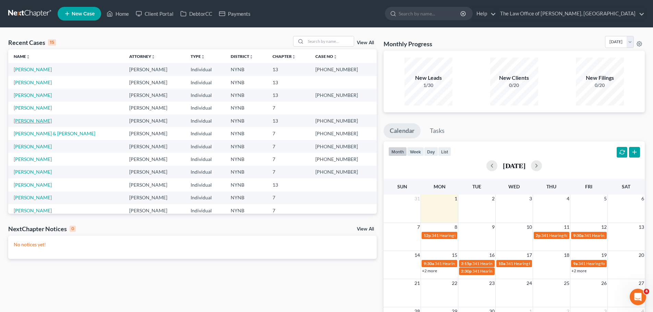
click at [29, 121] on link "[PERSON_NAME]" at bounding box center [33, 121] width 38 height 6
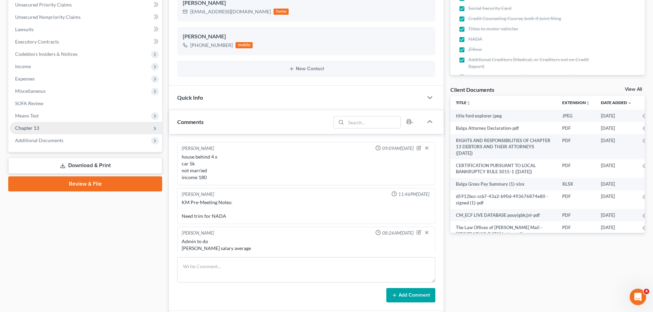
scroll to position [167, 0]
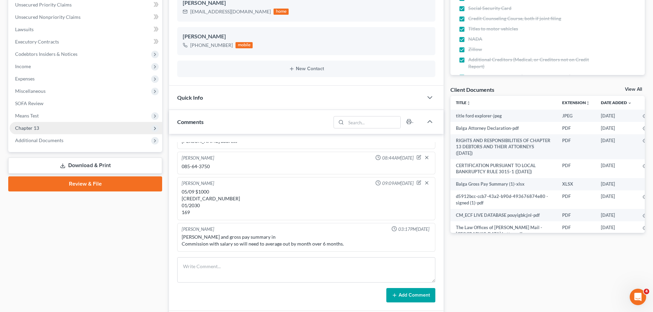
click at [35, 130] on span "Chapter 13" at bounding box center [27, 128] width 24 height 6
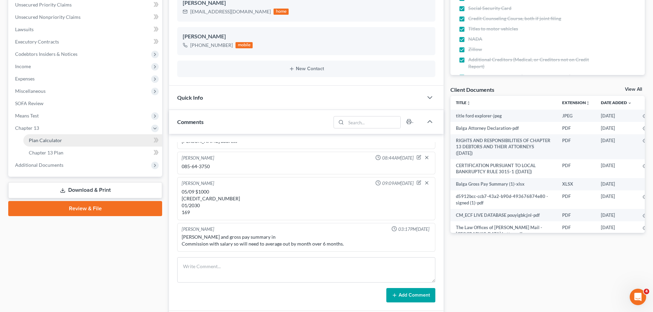
scroll to position [467, 0]
click at [42, 138] on span "Plan Calculator" at bounding box center [45, 140] width 33 height 6
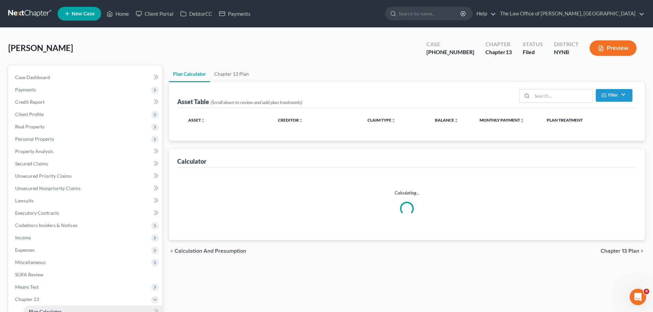
select select "59"
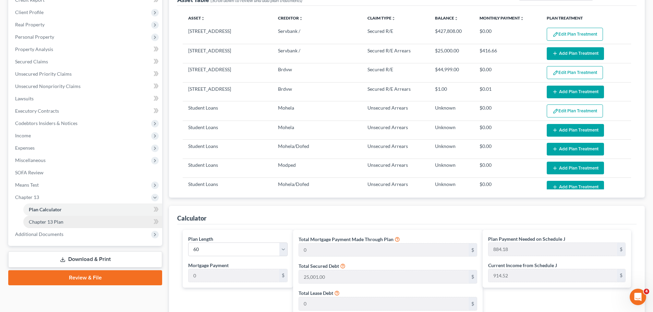
scroll to position [103, 0]
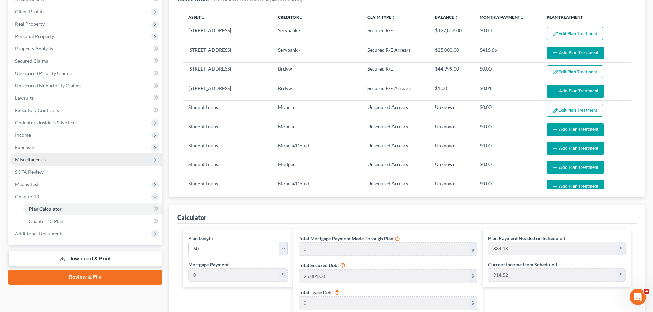
click at [43, 159] on span "Miscellaneous" at bounding box center [30, 160] width 31 height 6
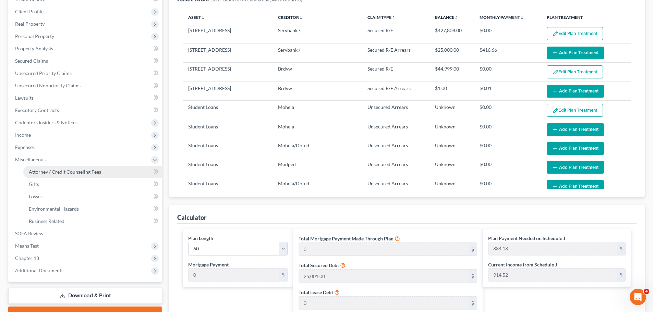
click at [43, 170] on span "Attorney / Credit Counseling Fees" at bounding box center [65, 172] width 72 height 6
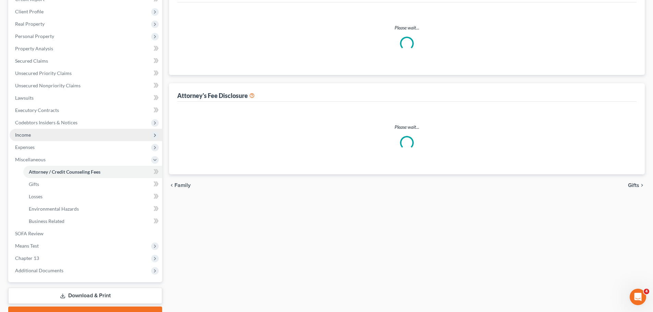
select select "1"
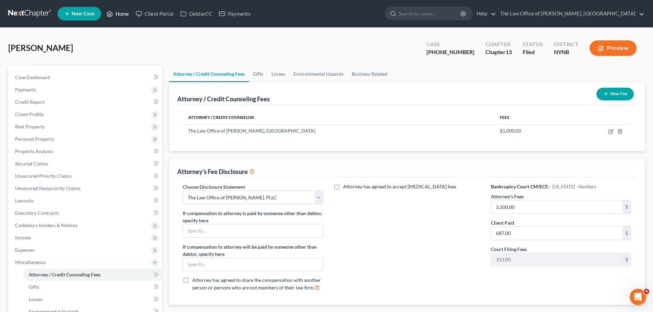
click at [121, 14] on link "Home" at bounding box center [117, 14] width 29 height 12
